Goal: Find specific page/section: Find specific page/section

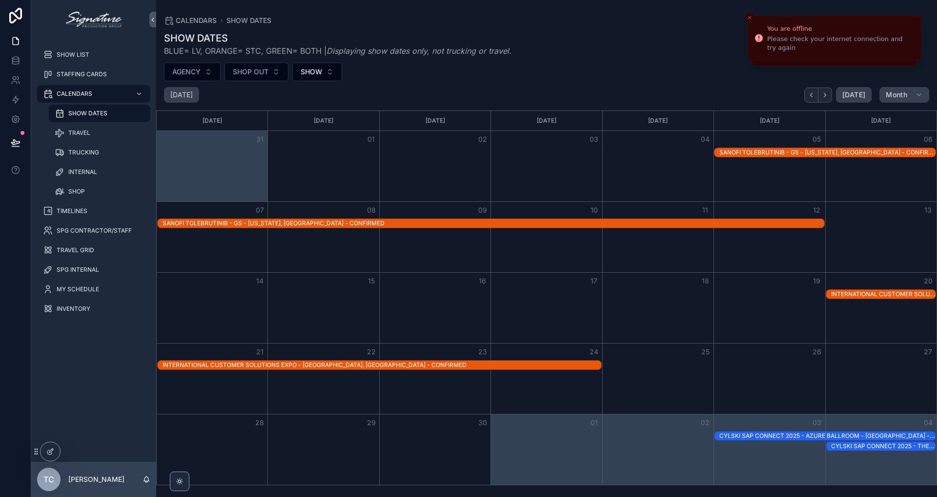
click at [673, 77] on div "AGENCY SHOP OUT SHOW" at bounding box center [546, 71] width 781 height 19
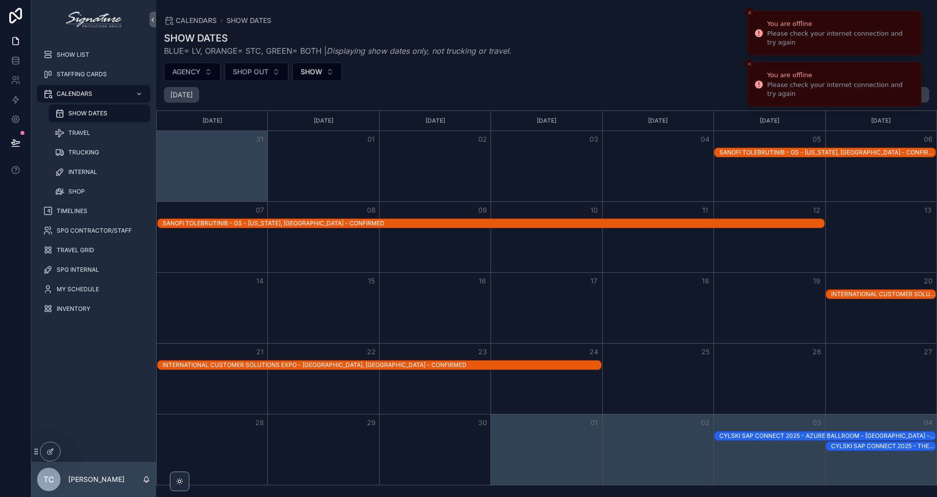
click at [751, 14] on line "Close toast" at bounding box center [750, 12] width 3 height 3
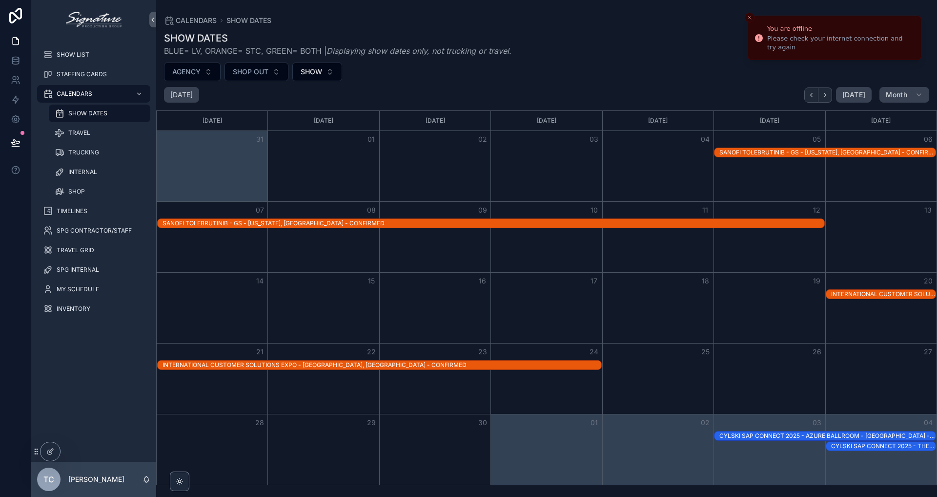
click at [750, 16] on icon "Close toast" at bounding box center [750, 18] width 6 height 6
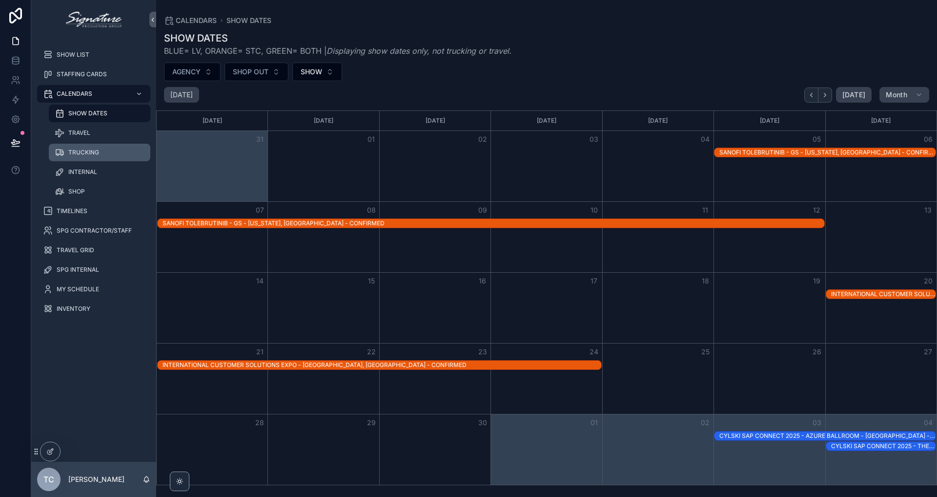
click at [80, 144] on link "TRUCKING" at bounding box center [100, 153] width 102 height 18
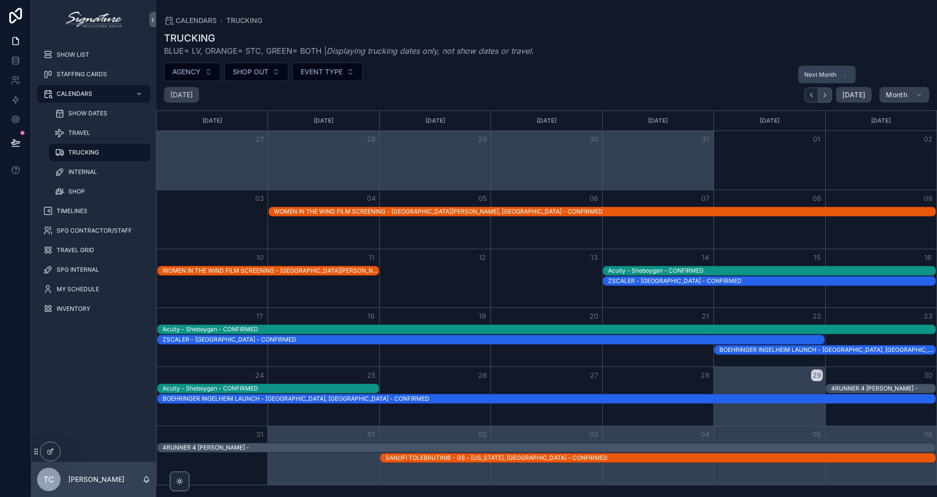
click at [824, 94] on icon "Next" at bounding box center [825, 94] width 7 height 7
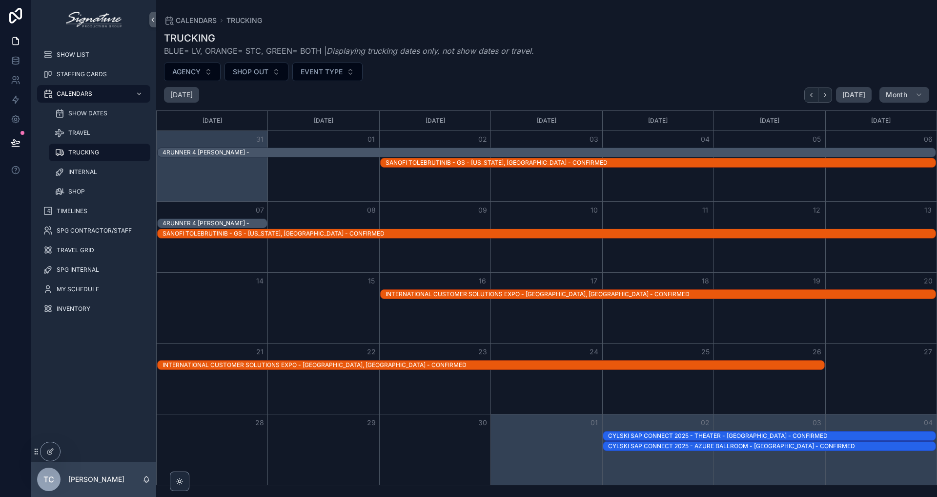
click at [579, 294] on div "INTERNATIONAL CUSTOMER SOLUTIONS EXPO - [GEOGRAPHIC_DATA], [GEOGRAPHIC_DATA] - …" at bounding box center [661, 294] width 550 height 8
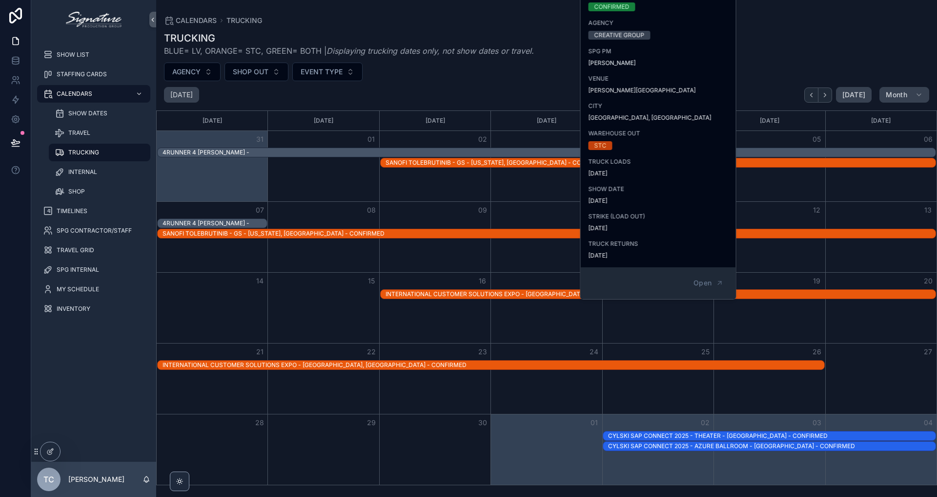
click at [521, 273] on div "17" at bounding box center [546, 280] width 111 height 17
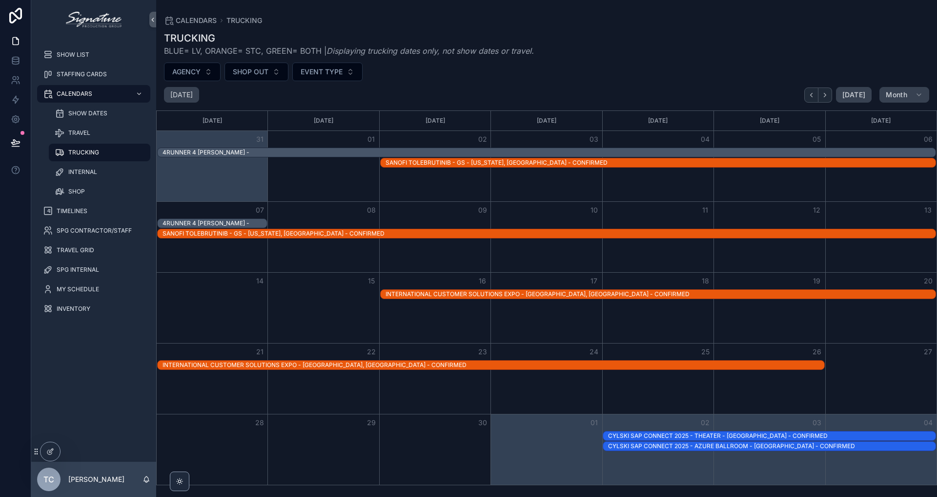
click at [826, 294] on div "INTERNATIONAL CUSTOMER SOLUTIONS EXPO - [GEOGRAPHIC_DATA], [GEOGRAPHIC_DATA] - …" at bounding box center [661, 294] width 550 height 8
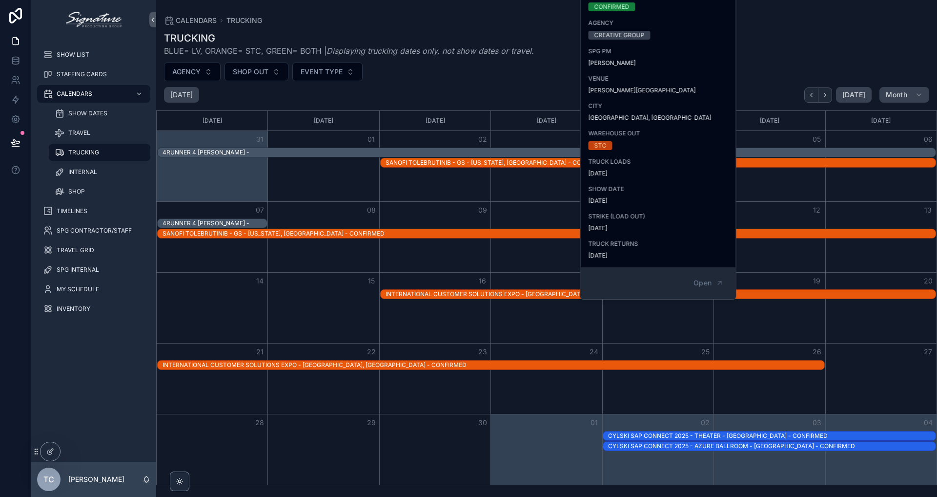
click at [487, 266] on div "Month View" at bounding box center [434, 237] width 111 height 70
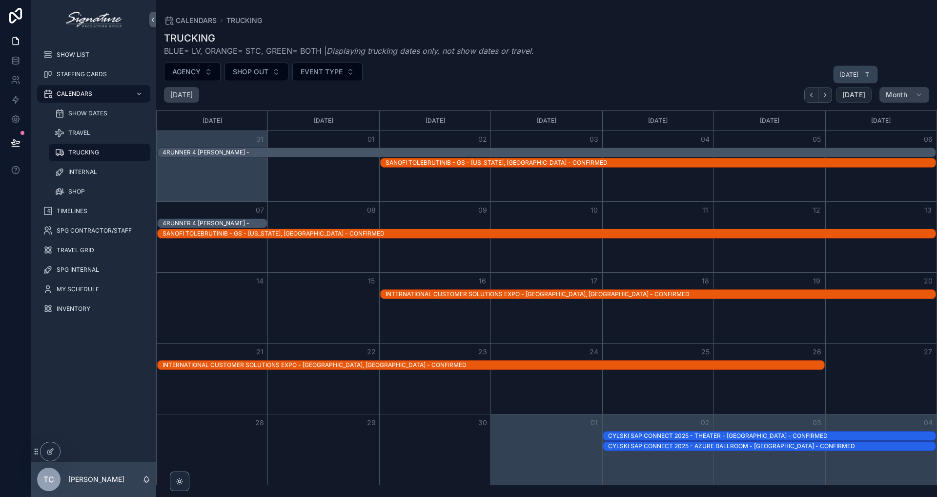
click at [863, 99] on span "[DATE]" at bounding box center [854, 94] width 23 height 9
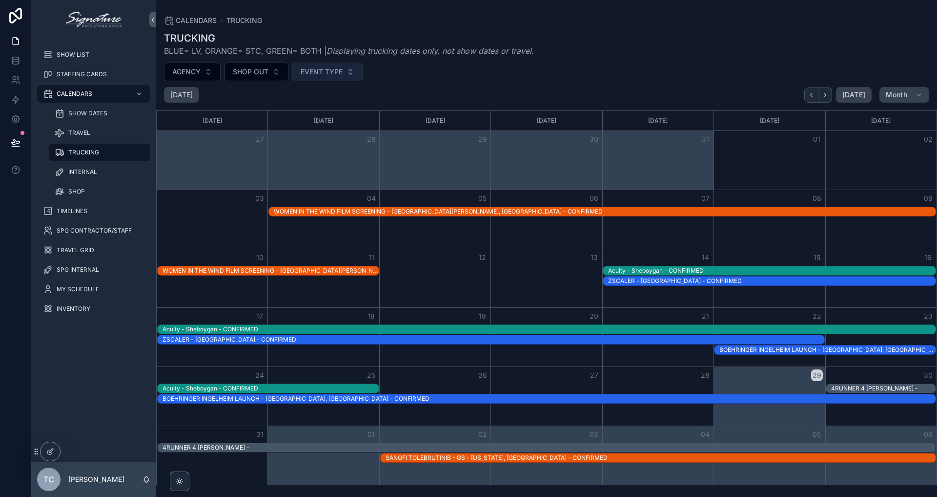
click at [336, 67] on span "EVENT TYPE" at bounding box center [322, 72] width 42 height 10
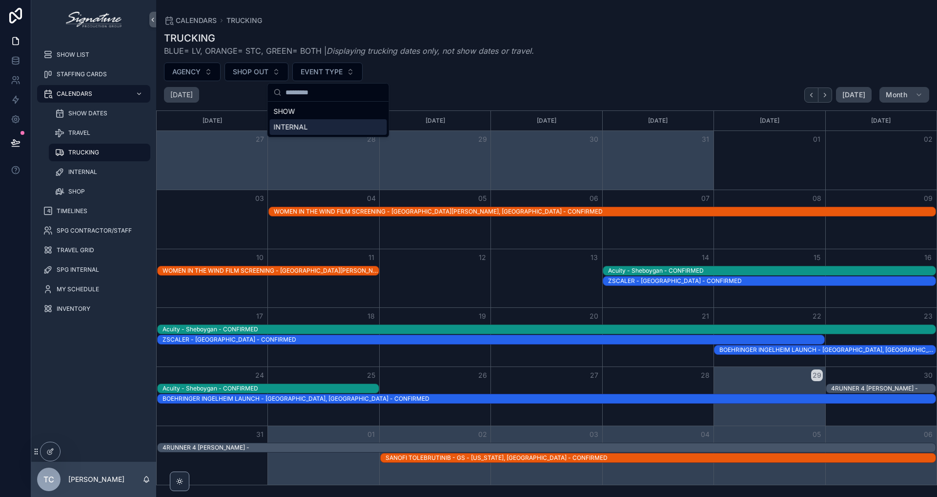
click at [316, 126] on div "INTERNAL" at bounding box center [328, 127] width 117 height 16
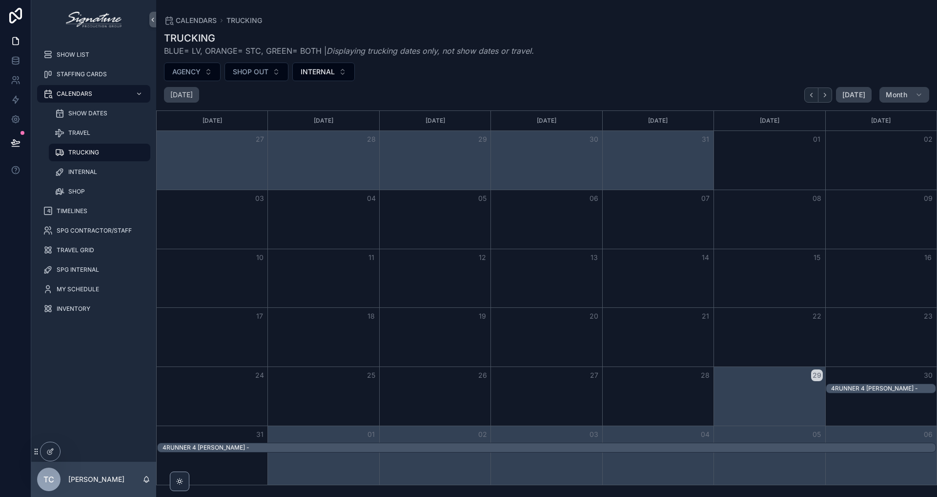
click at [506, 42] on h1 "TRUCKING" at bounding box center [349, 38] width 370 height 14
click at [331, 69] on span "INTERNAL" at bounding box center [318, 72] width 34 height 10
click at [323, 120] on div "None SHOW INTERNAL" at bounding box center [324, 127] width 117 height 47
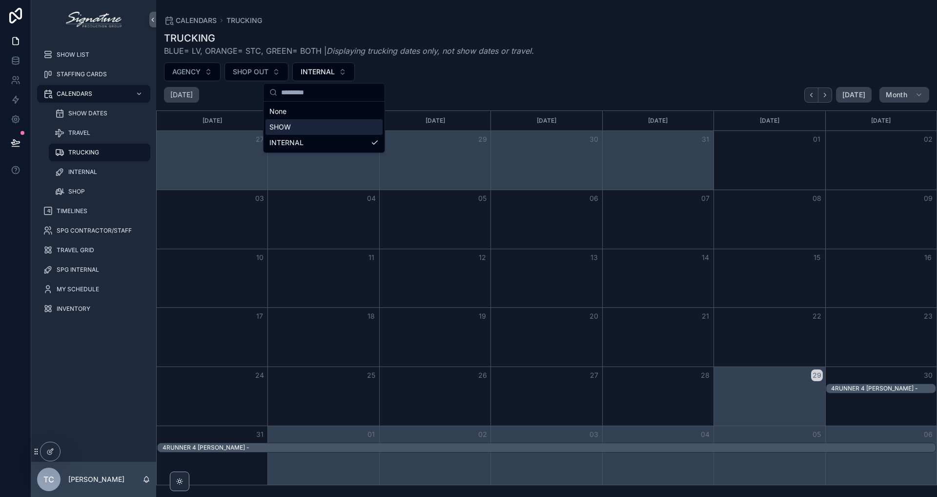
click at [323, 122] on div "SHOW" at bounding box center [324, 127] width 117 height 16
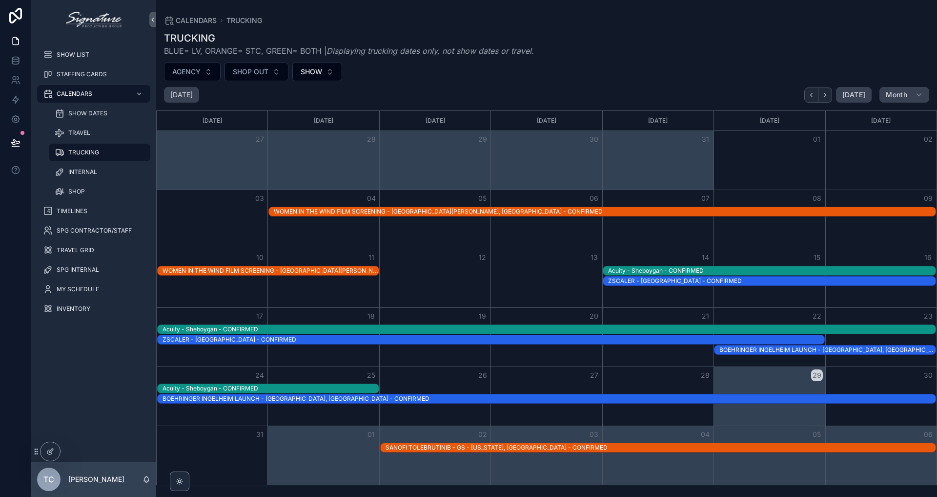
click at [735, 442] on div "SANOFI TOLEBRUTINIB - GS - [US_STATE], [GEOGRAPHIC_DATA] - CONFIRMED" at bounding box center [658, 447] width 556 height 10
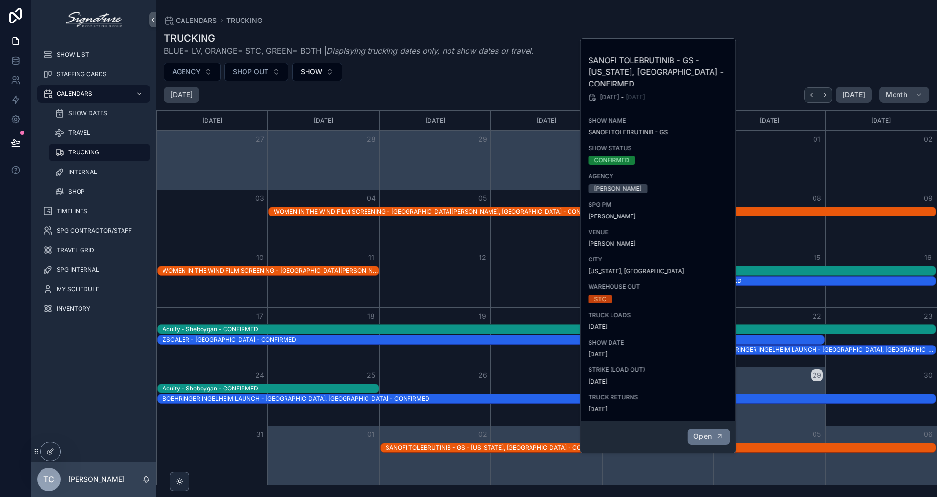
click at [702, 432] on span "Open" at bounding box center [703, 436] width 18 height 9
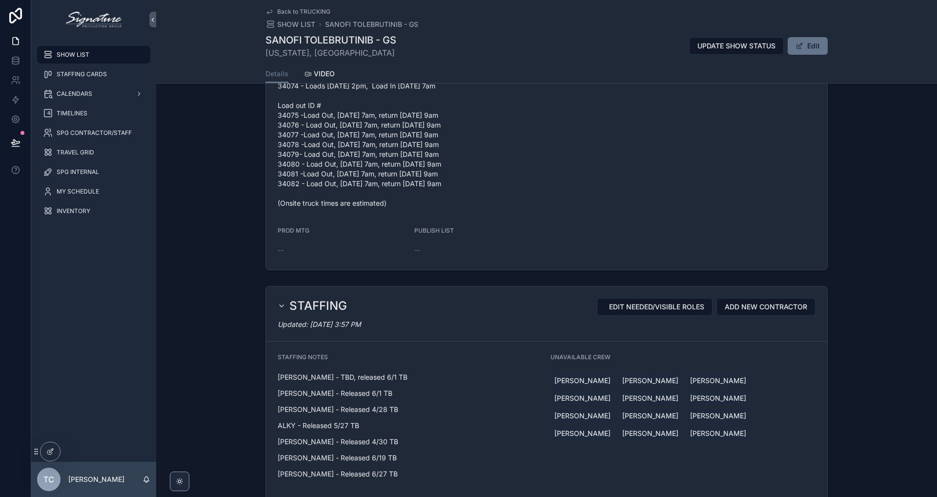
scroll to position [817, 0]
